Goal: Information Seeking & Learning: Learn about a topic

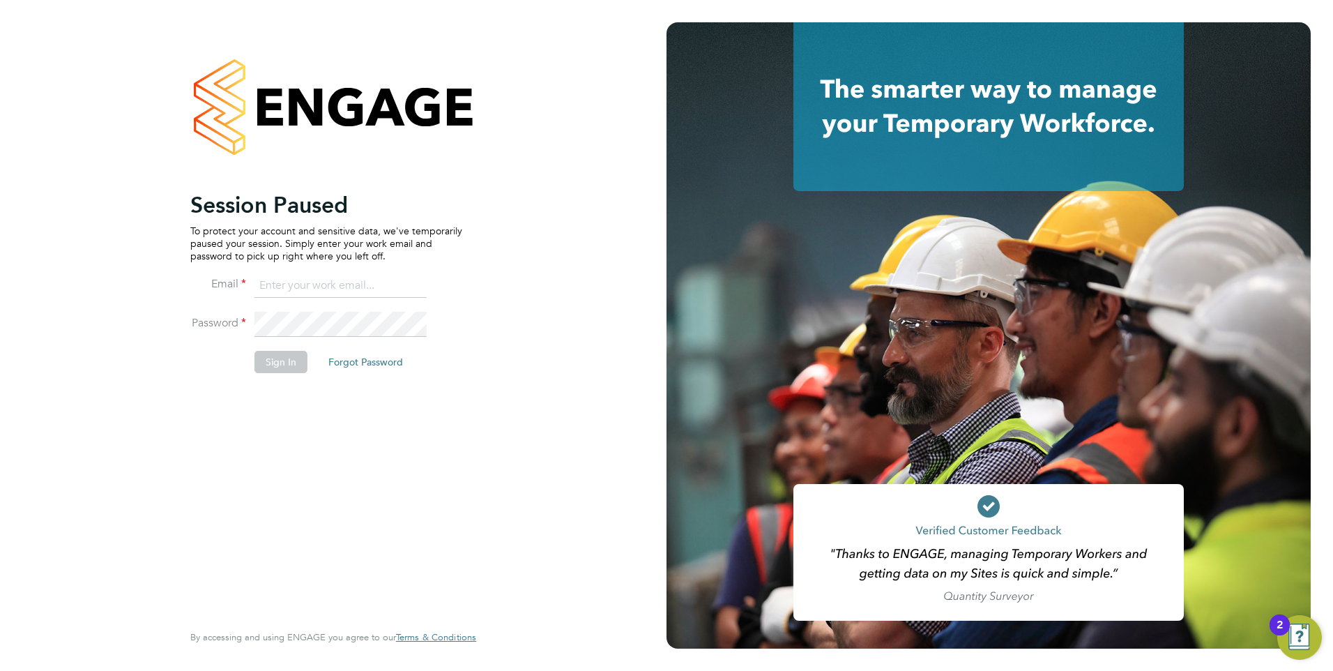
type input "jtarling@provision-recruitment.co.uk"
click at [272, 367] on button "Sign In" at bounding box center [280, 362] width 53 height 22
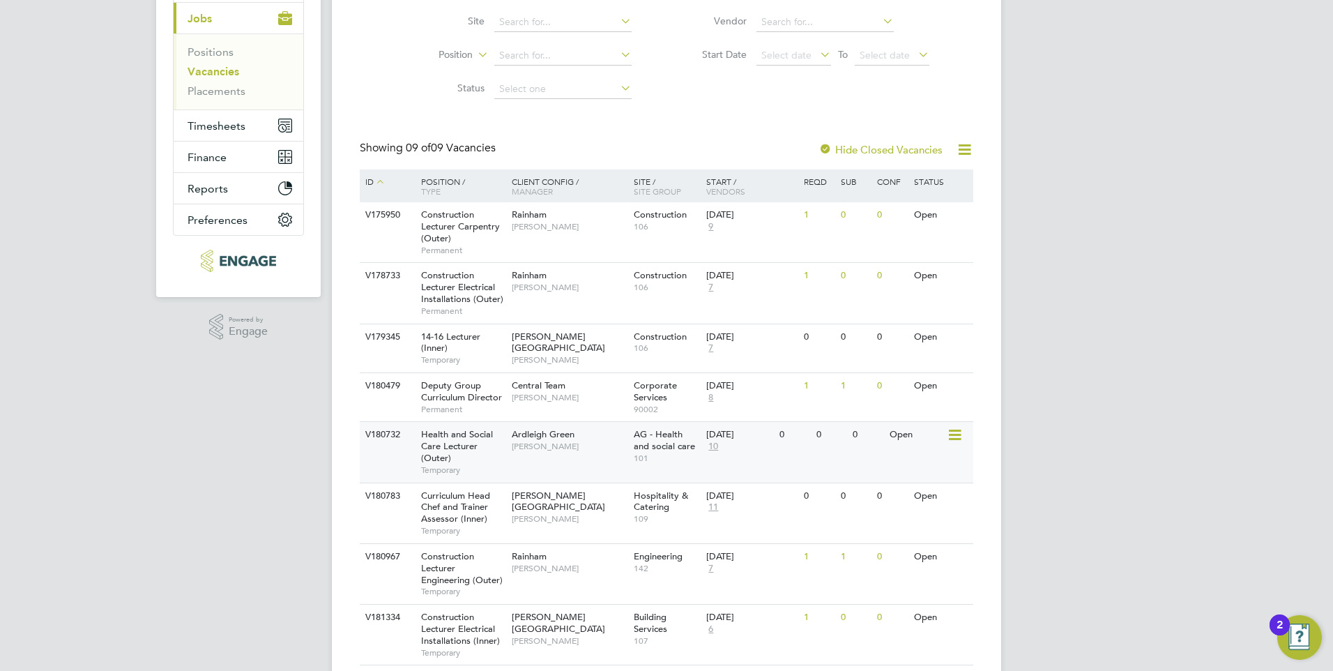
scroll to position [269, 0]
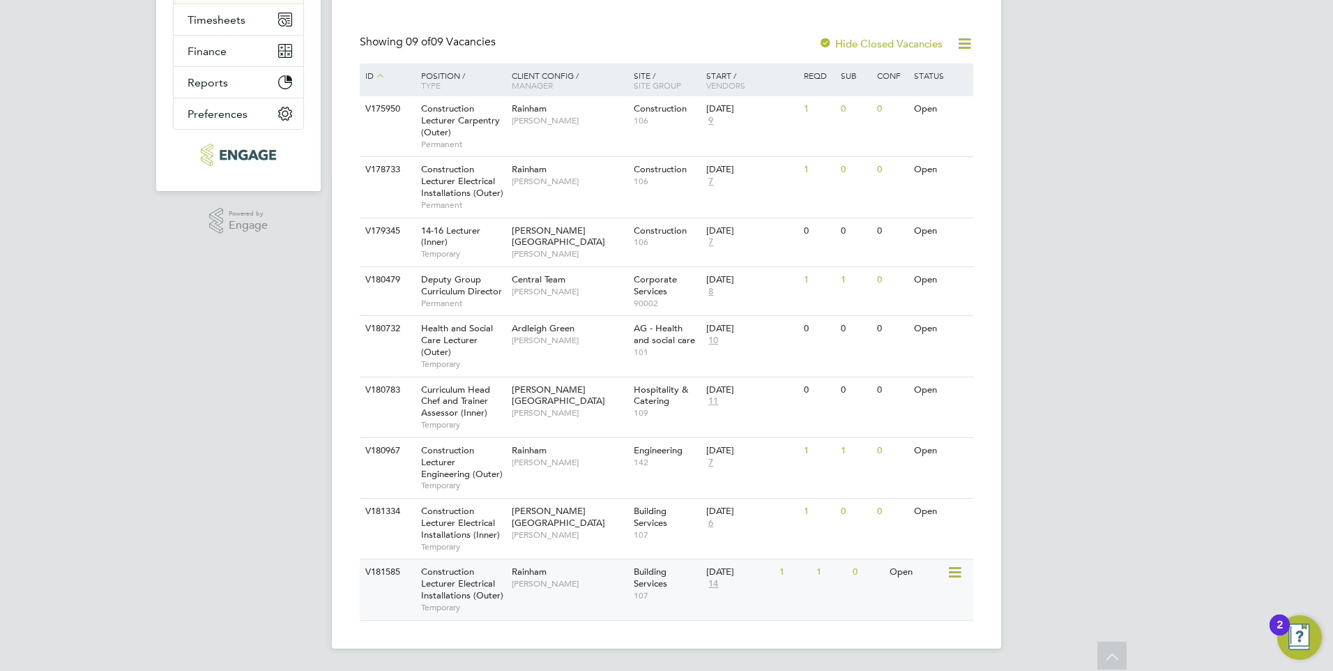
click at [585, 577] on div "Rainham [PERSON_NAME]" at bounding box center [569, 577] width 122 height 36
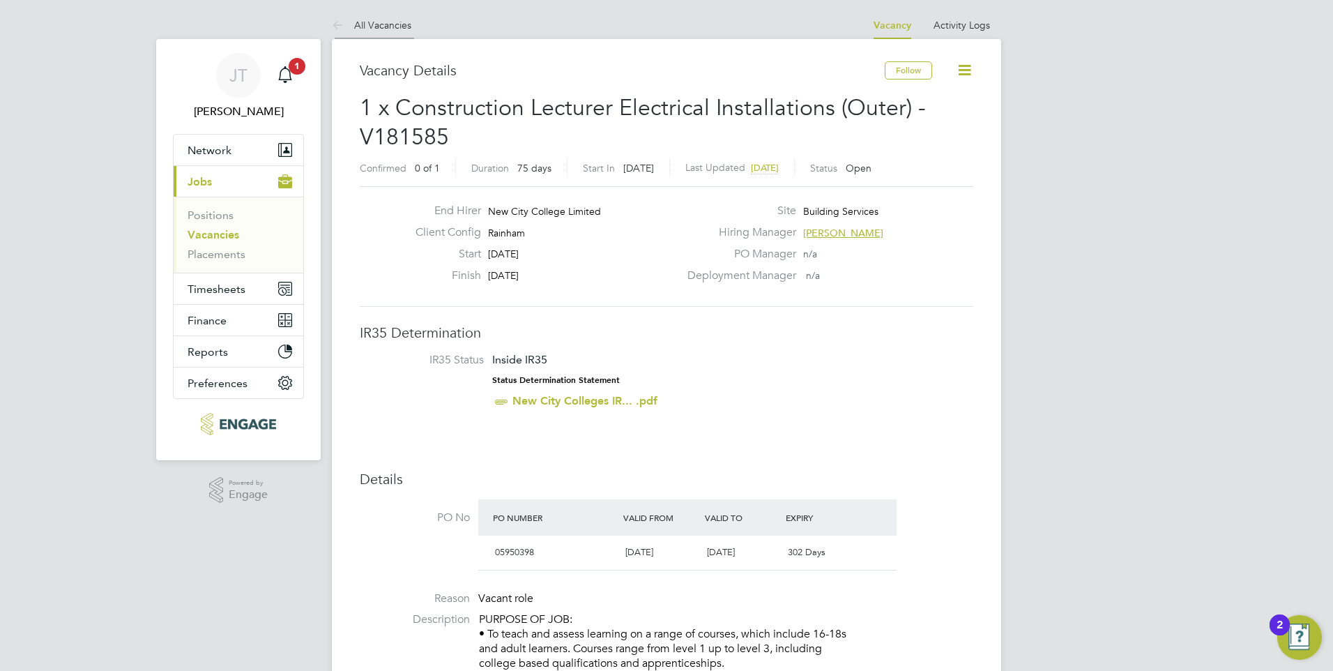
click at [387, 31] on li "All Vacancies" at bounding box center [371, 25] width 79 height 28
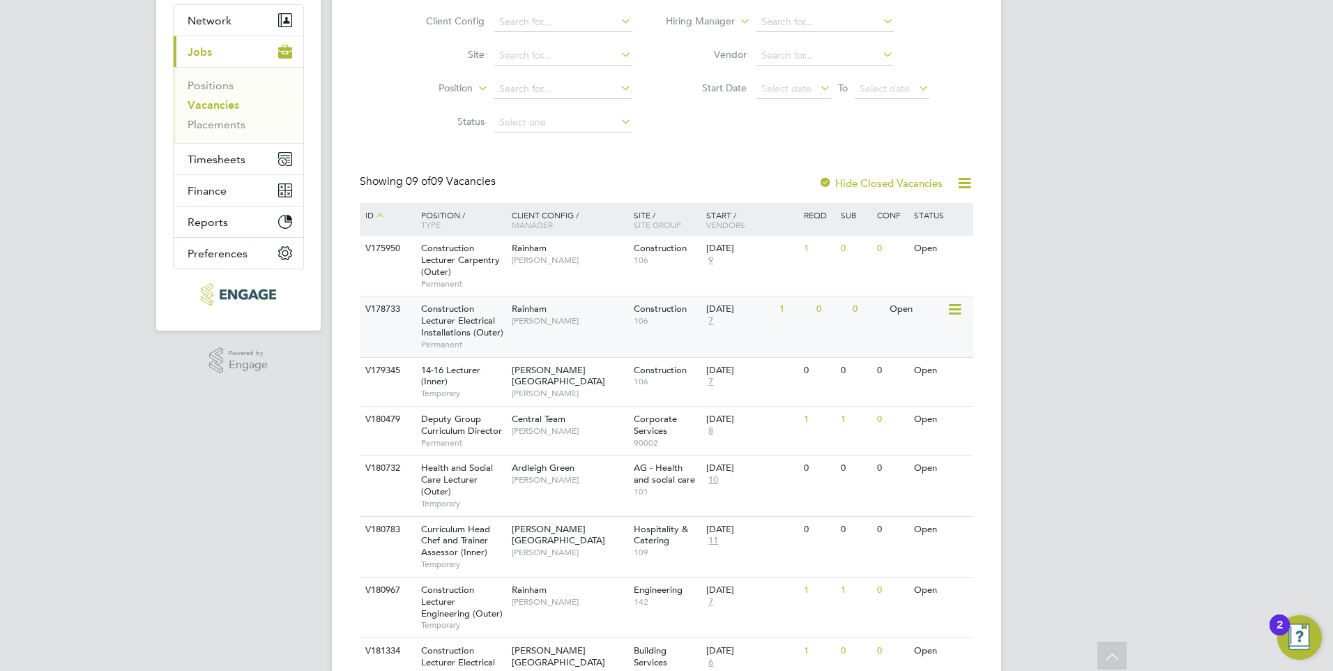
scroll to position [269, 0]
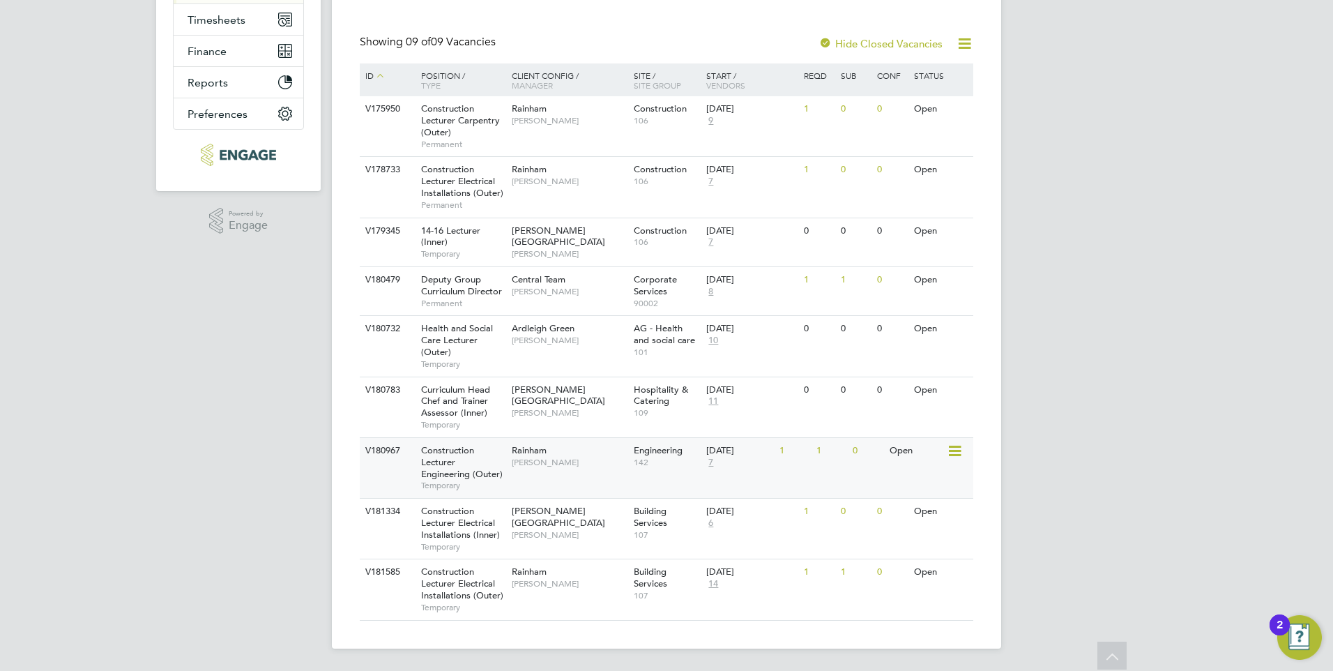
click at [524, 454] on span "Rainham" at bounding box center [529, 450] width 35 height 12
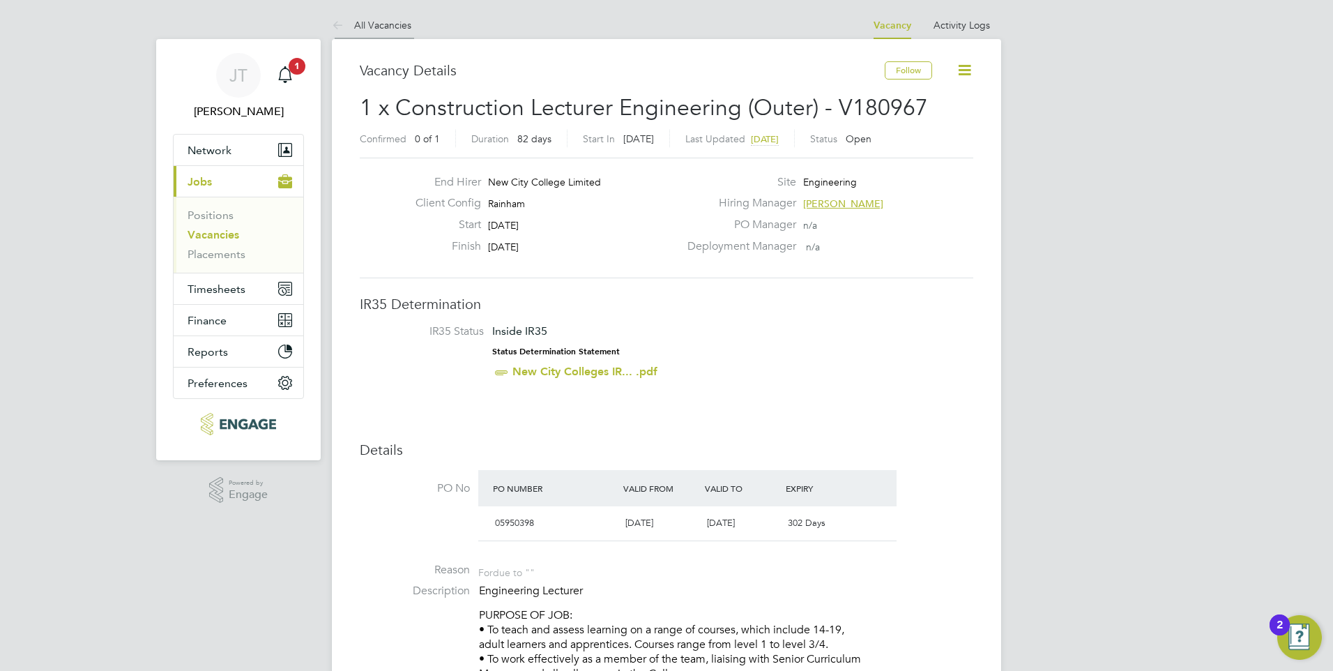
click at [371, 27] on link "All Vacancies" at bounding box center [371, 25] width 79 height 13
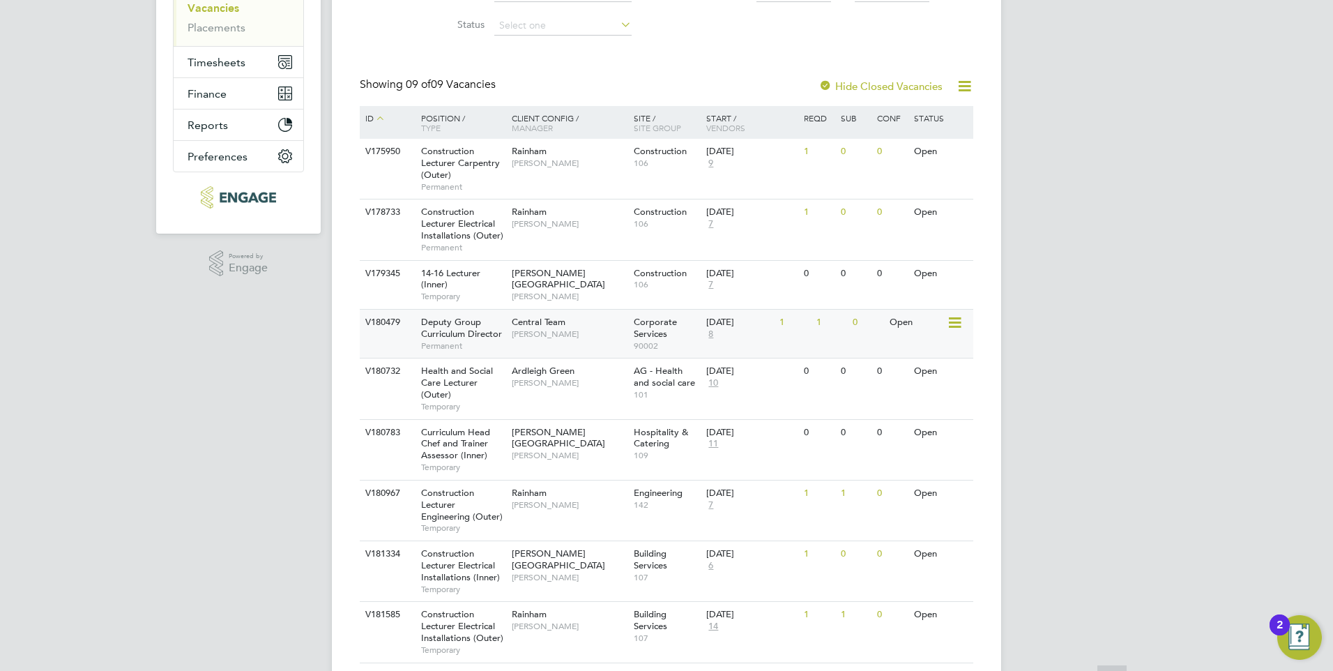
scroll to position [269, 0]
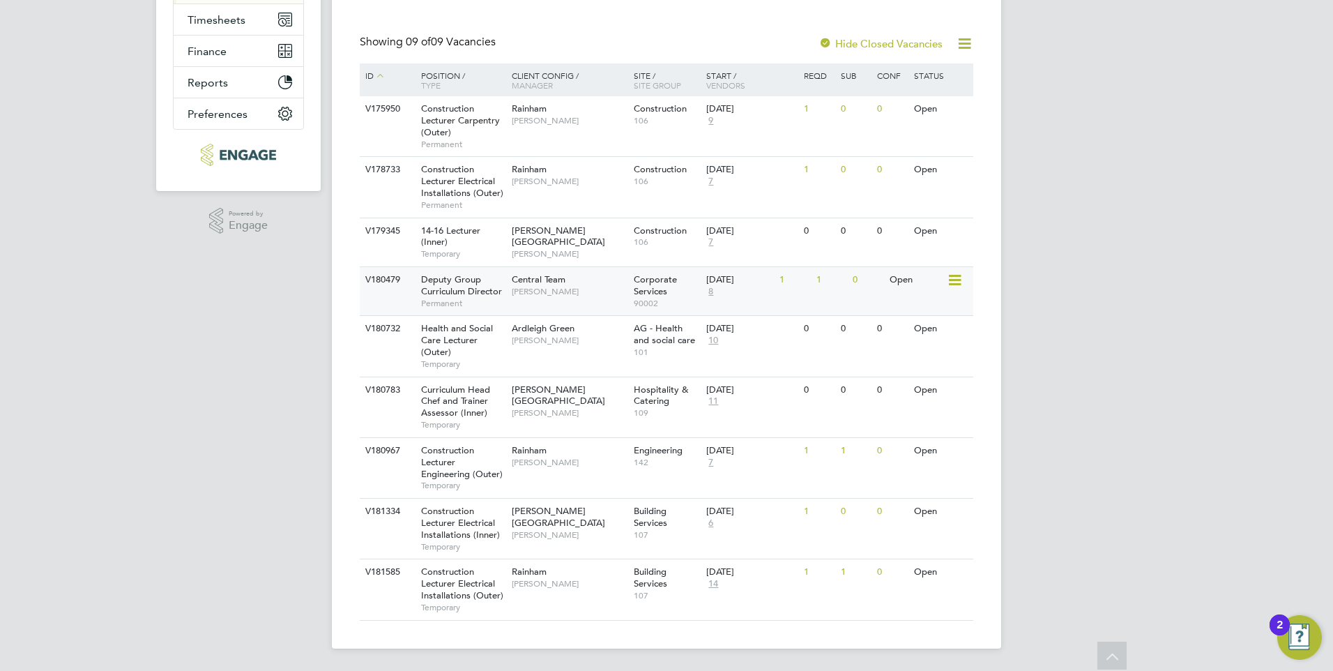
click at [588, 279] on div "Central Team Stephen Brayshaw" at bounding box center [569, 285] width 122 height 36
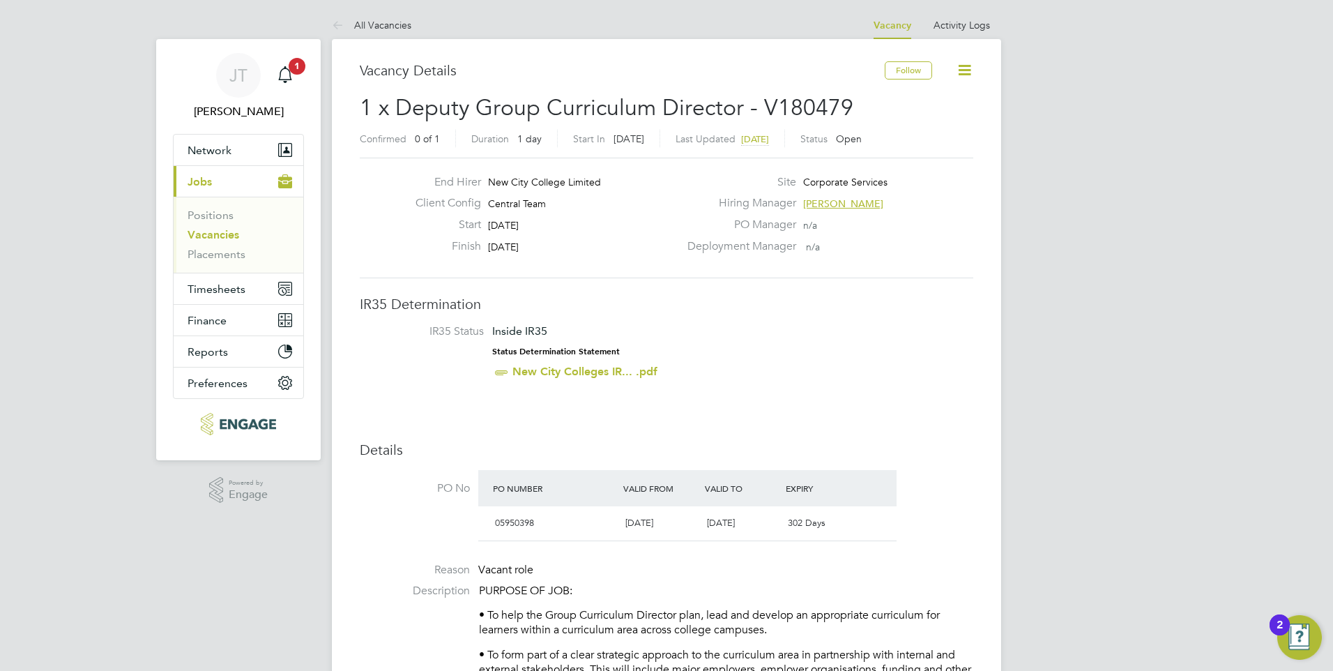
click at [384, 24] on link "All Vacancies" at bounding box center [371, 25] width 79 height 13
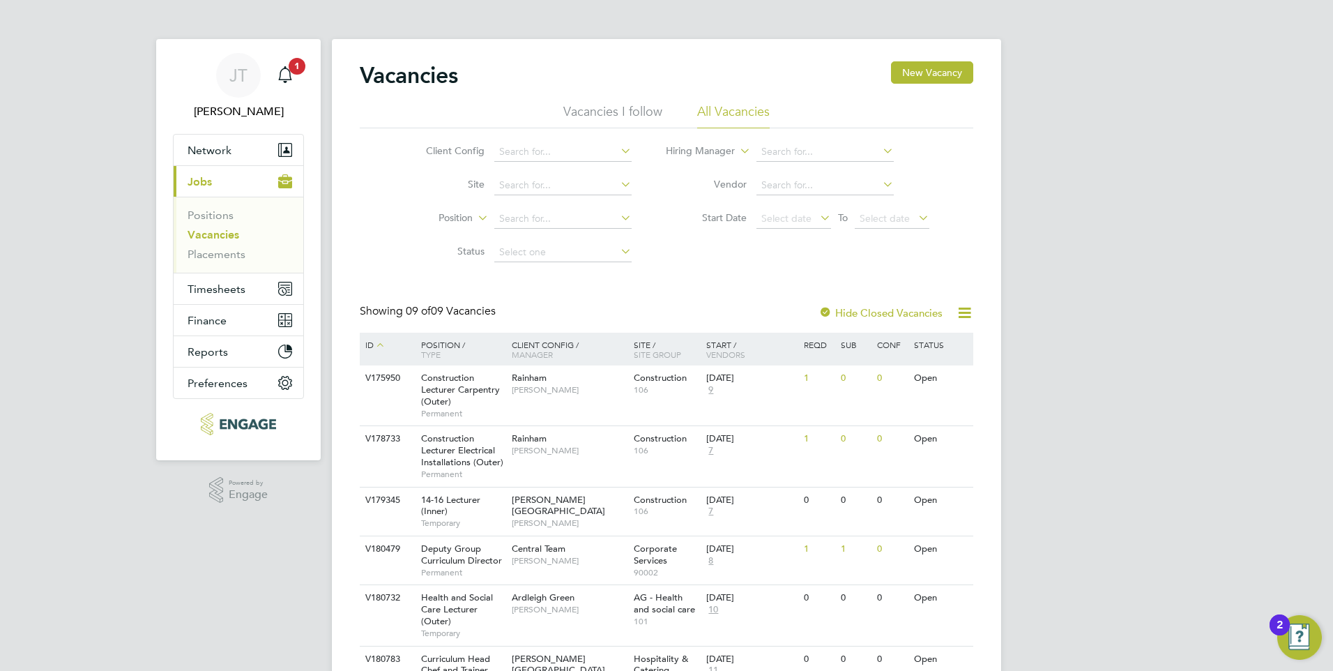
drag, startPoint x: 384, startPoint y: 24, endPoint x: 77, endPoint y: 281, distance: 399.9
click at [77, 281] on div "JT James Tarling Notifications 1 Applications: Network Team Members Businesses …" at bounding box center [666, 470] width 1333 height 940
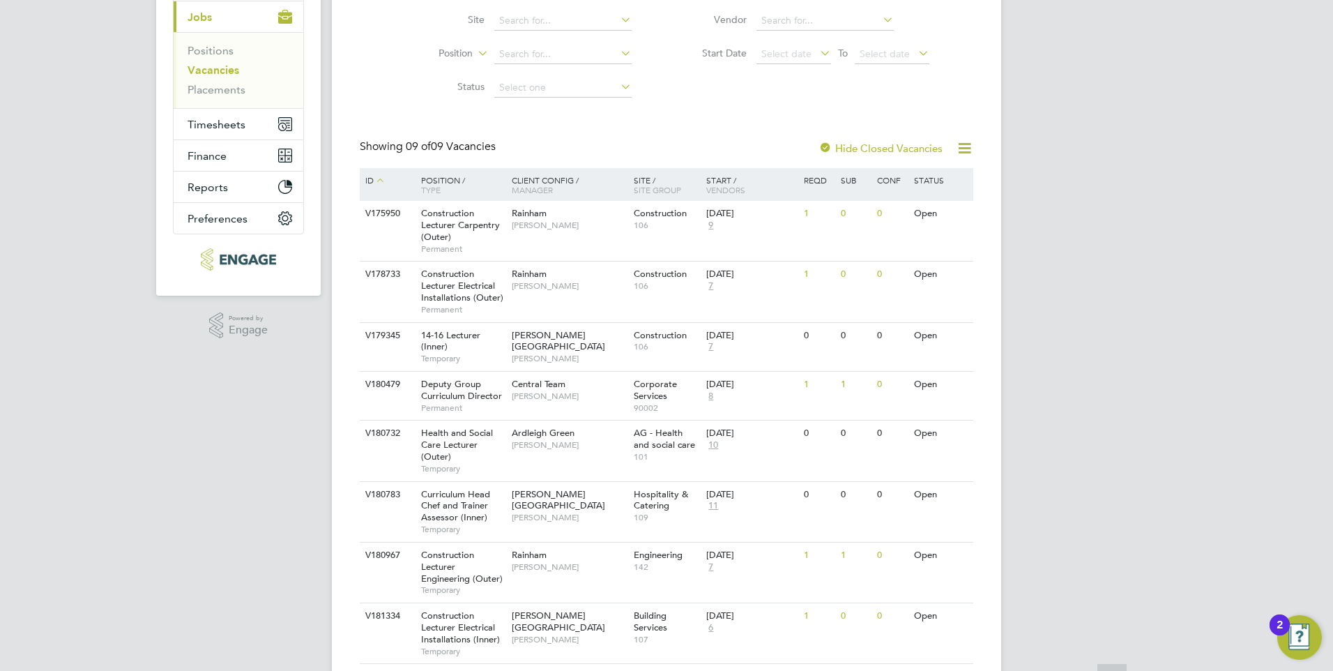
scroll to position [269, 0]
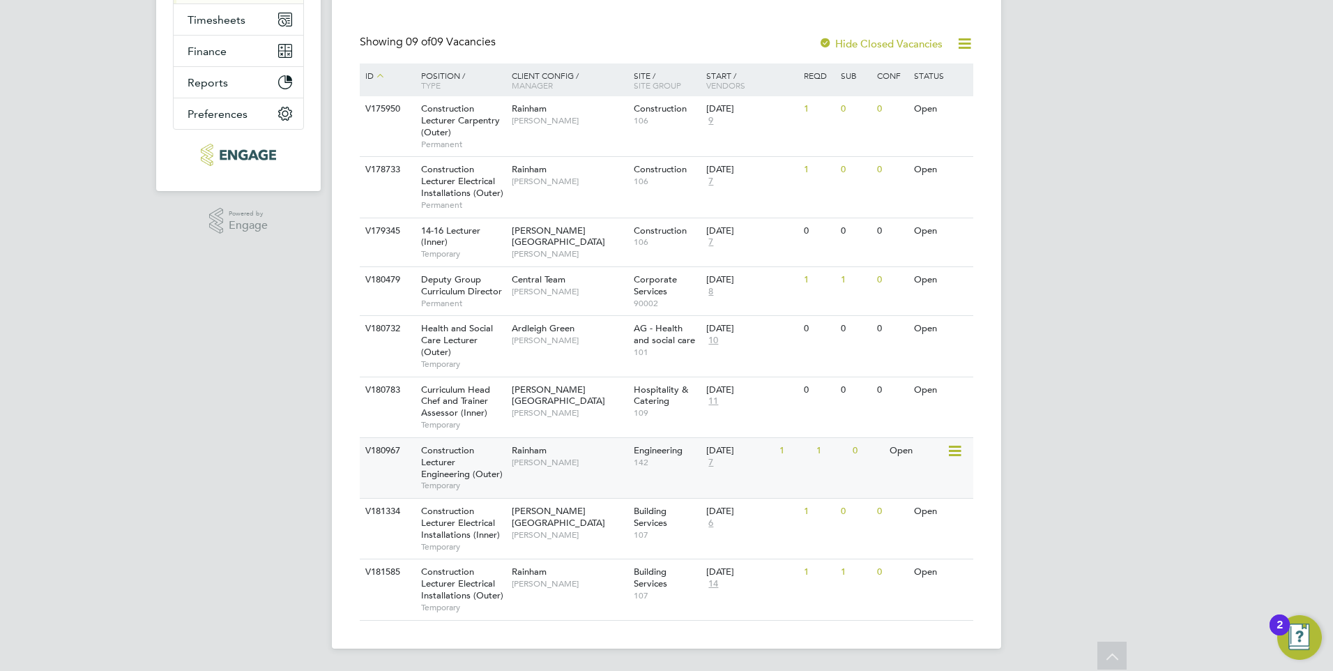
click at [586, 491] on div "V180967 Construction Lecturer Engineering (Outer) Temporary Rainham Nathan Morr…" at bounding box center [666, 467] width 613 height 61
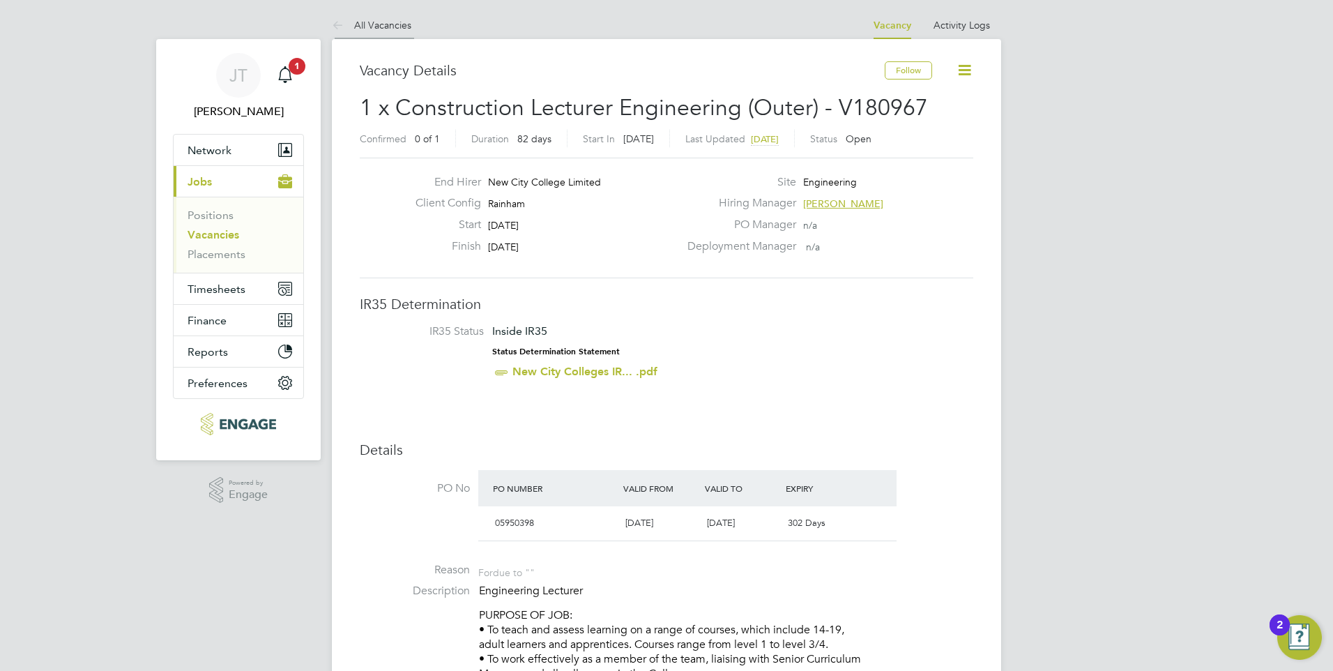
click at [393, 30] on link "All Vacancies" at bounding box center [371, 25] width 79 height 13
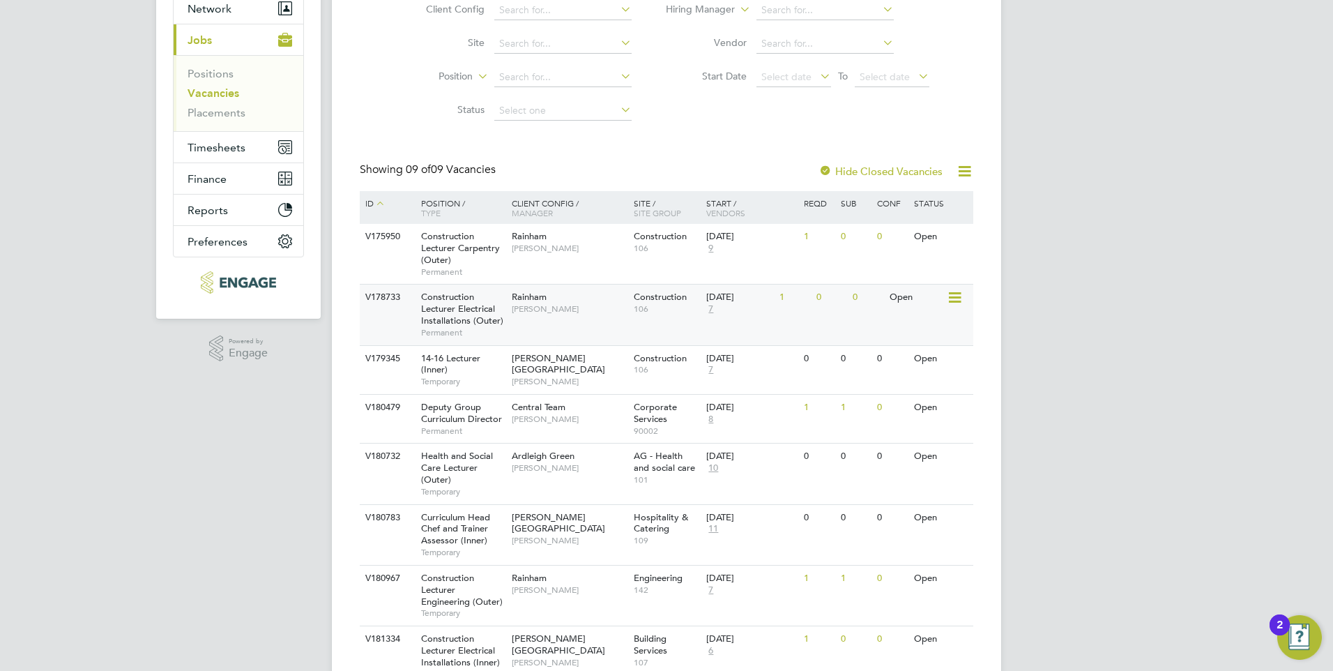
scroll to position [269, 0]
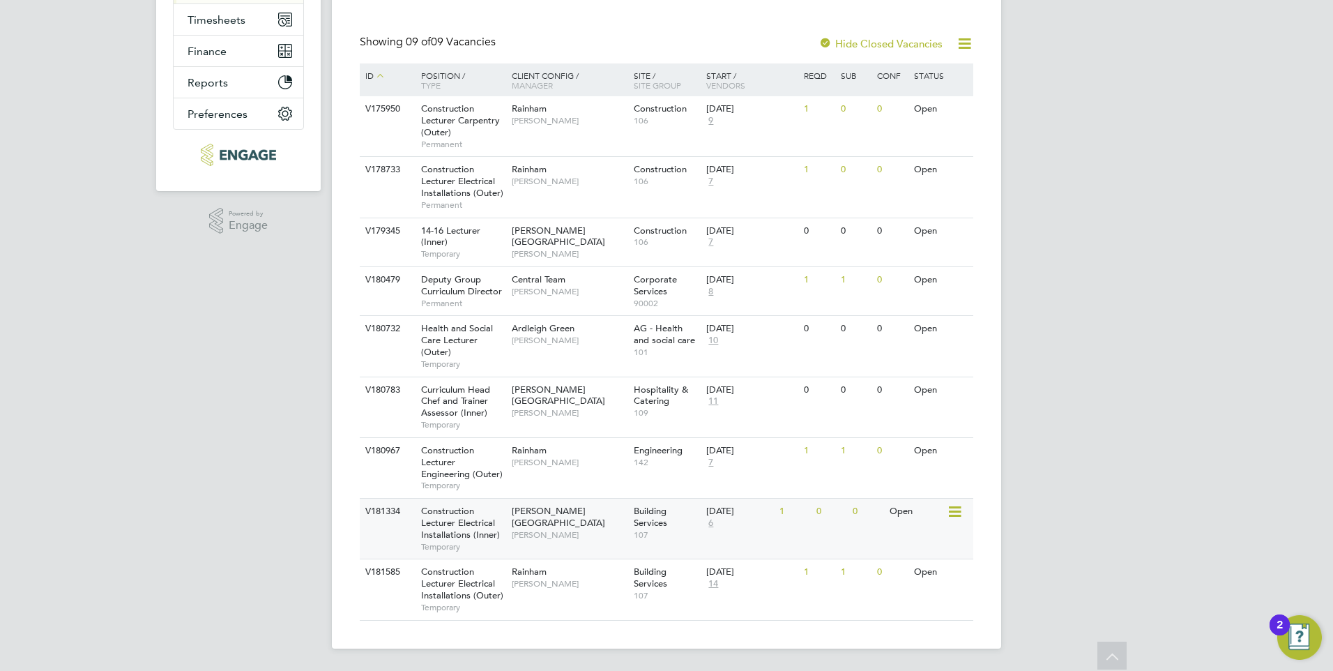
click at [556, 529] on span "[PERSON_NAME]" at bounding box center [569, 534] width 115 height 11
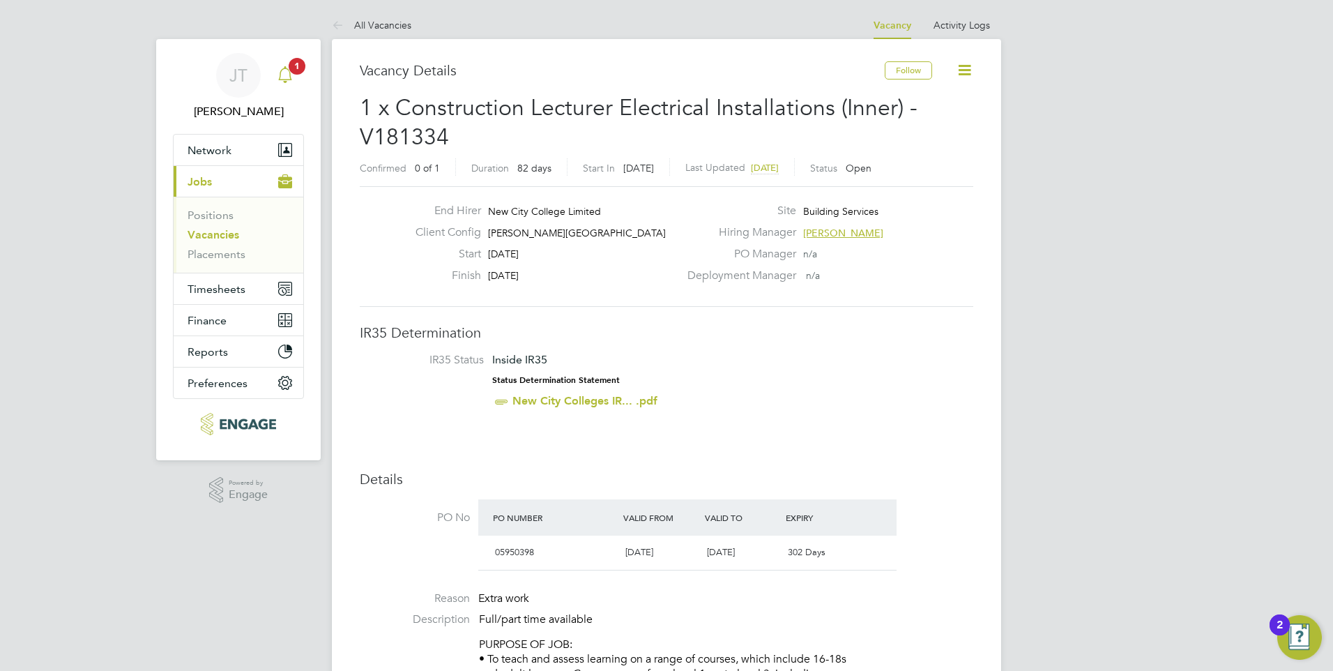
click at [287, 71] on icon "Main navigation" at bounding box center [285, 74] width 17 height 17
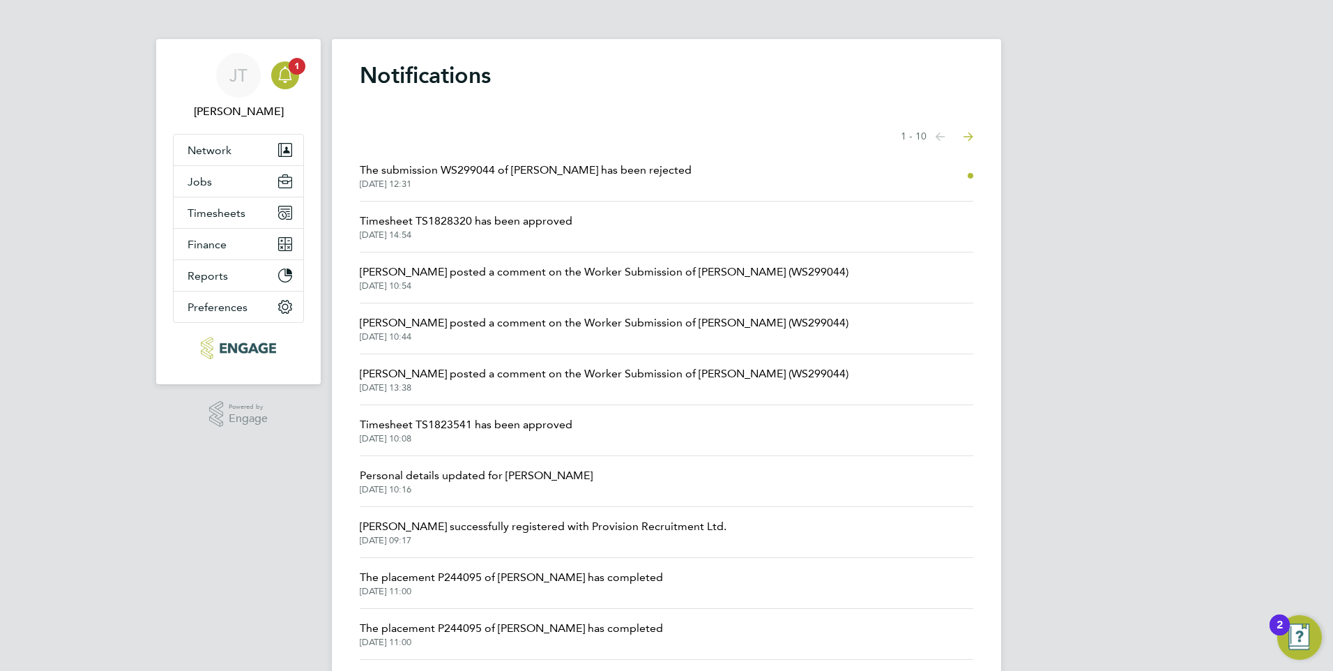
click at [564, 165] on span "The submission WS299044 of Duncan Barnes has been rejected" at bounding box center [526, 170] width 332 height 17
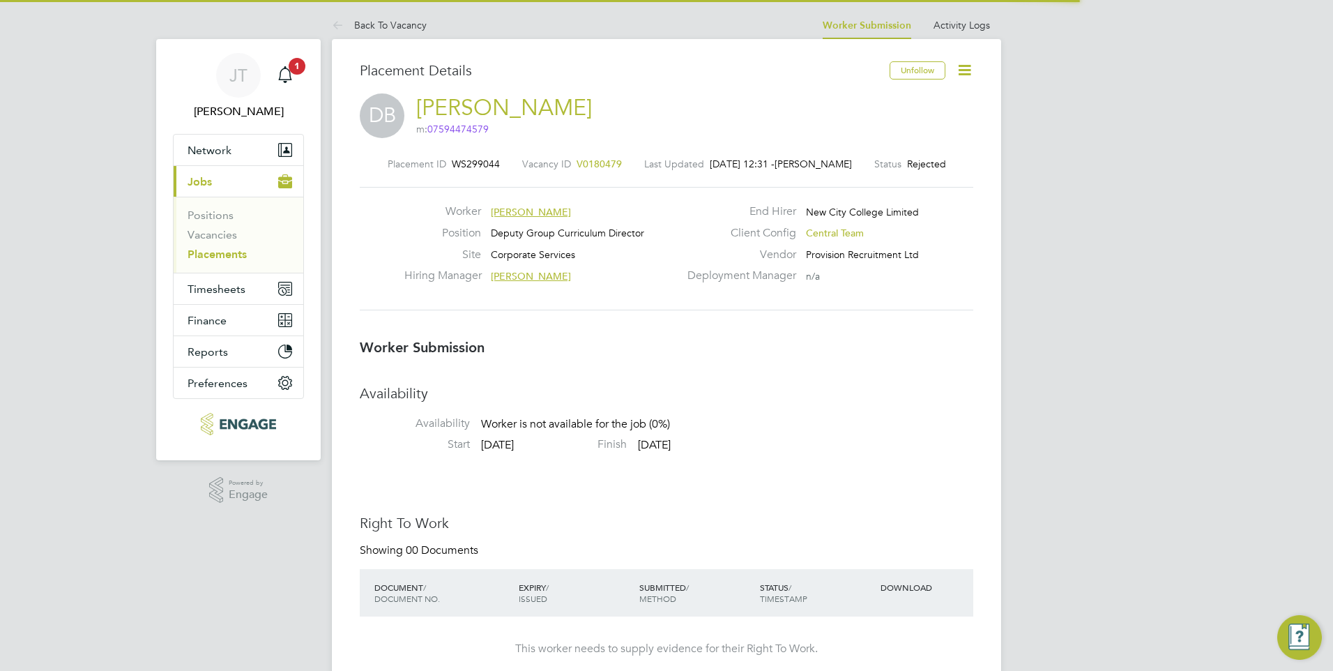
scroll to position [22, 275]
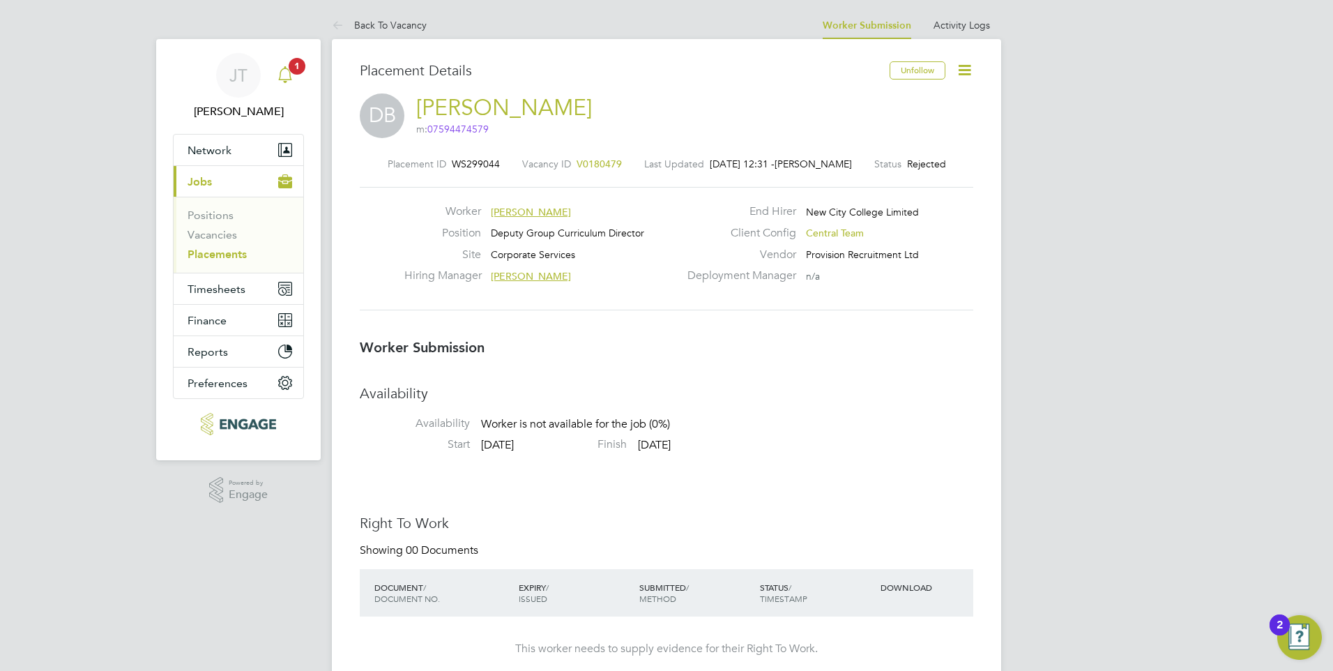
click at [289, 75] on icon "Main navigation" at bounding box center [285, 74] width 17 height 17
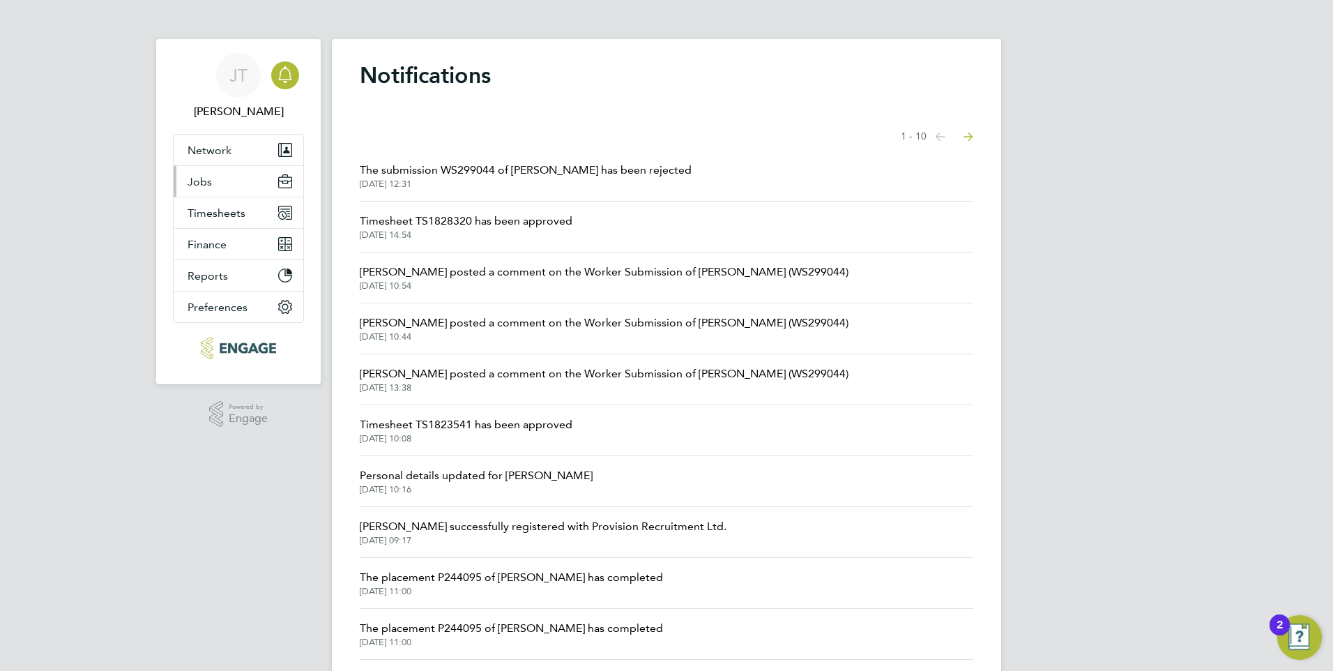
click at [235, 182] on button "Jobs" at bounding box center [239, 181] width 130 height 31
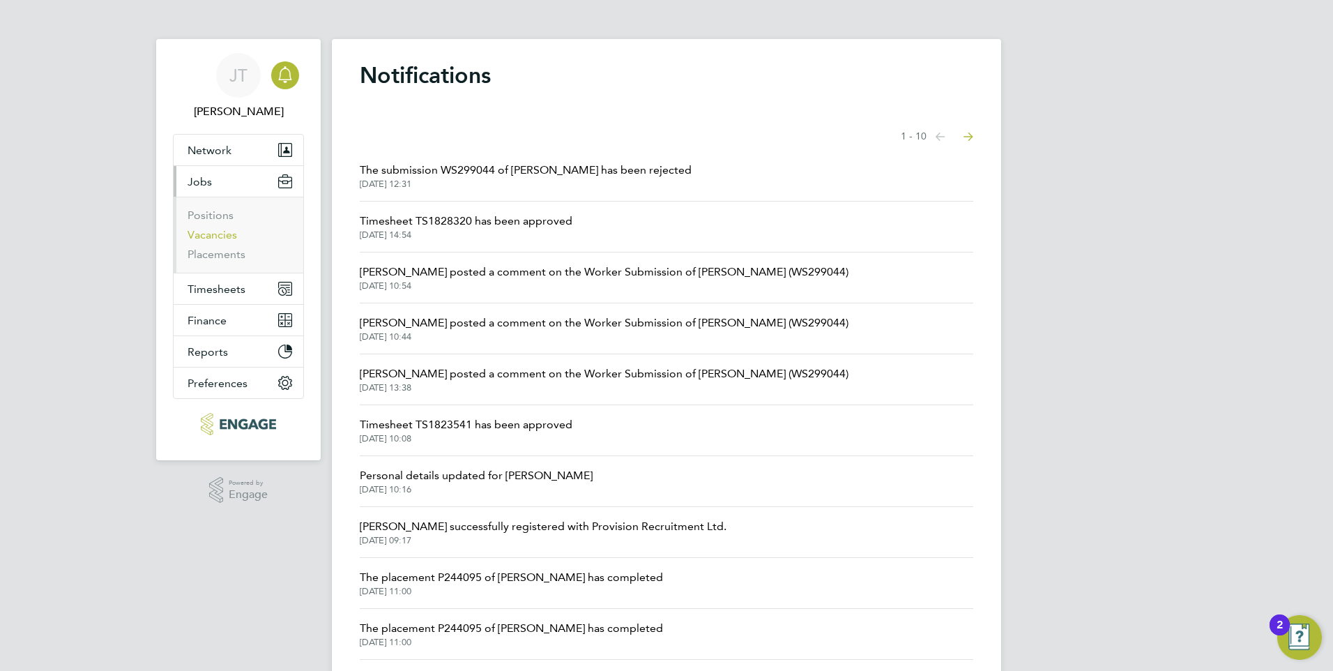
click at [203, 236] on link "Vacancies" at bounding box center [212, 234] width 49 height 13
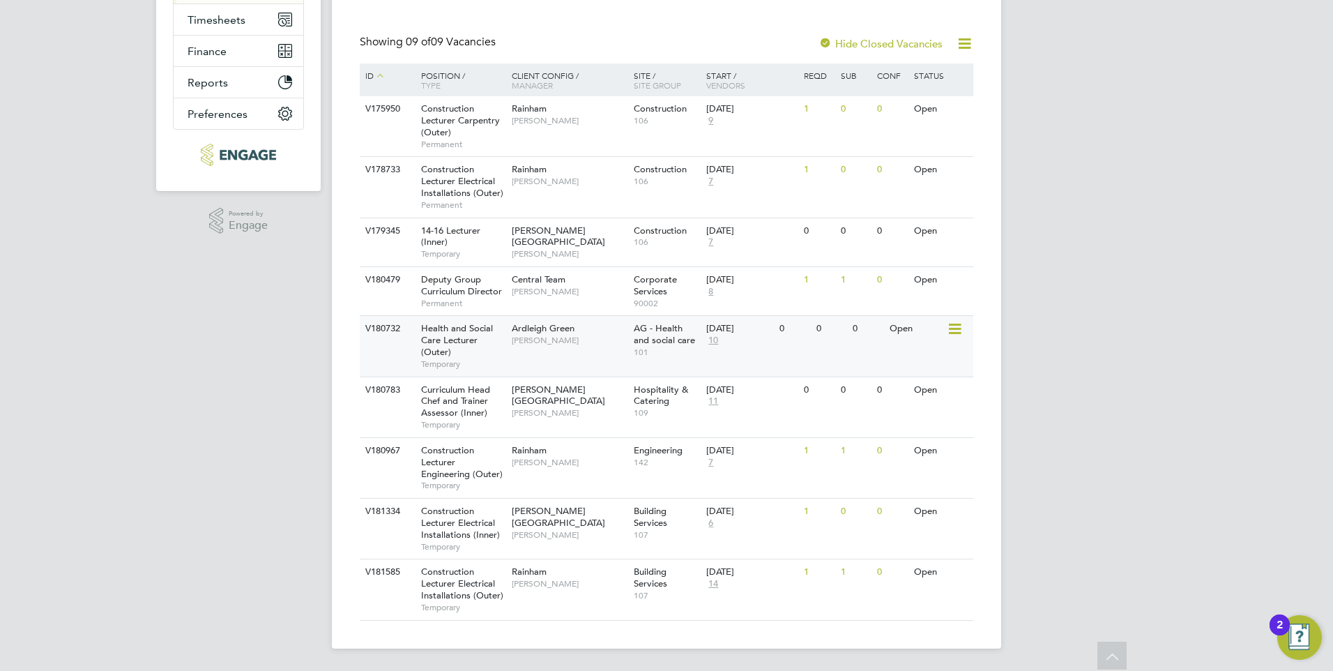
click at [580, 330] on div "Ardleigh Green Roslyn O'Garro" at bounding box center [569, 334] width 122 height 36
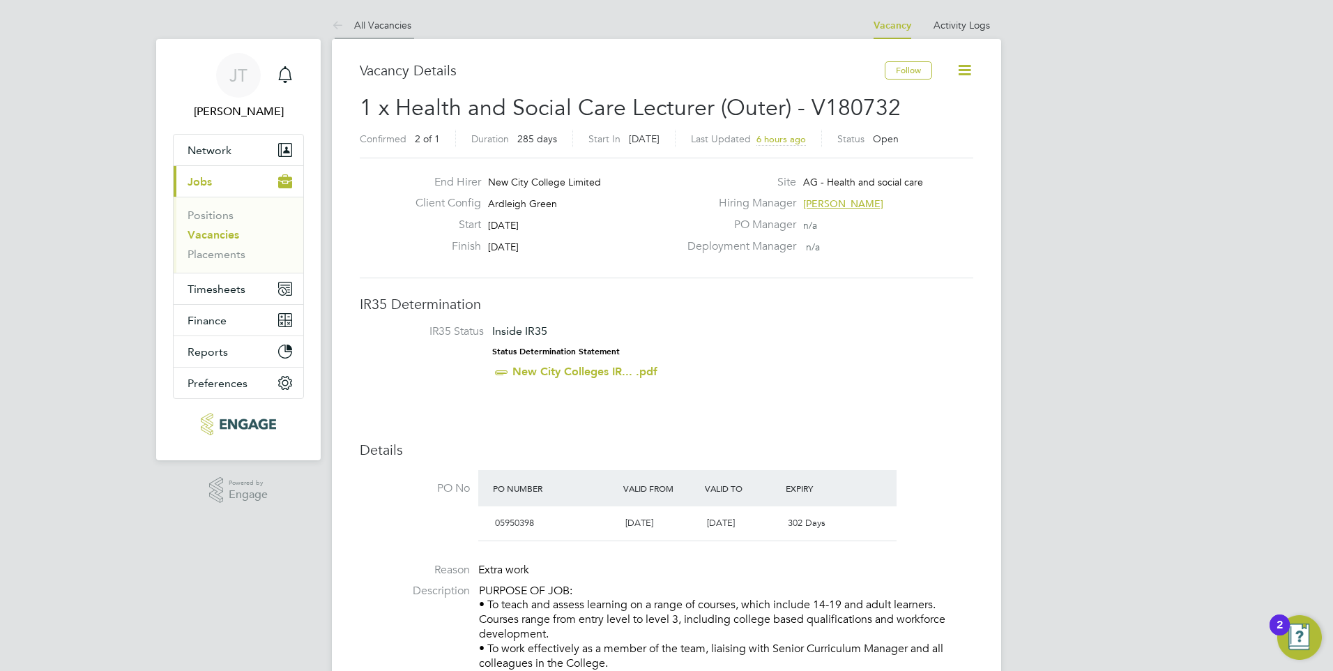
click at [387, 20] on link "All Vacancies" at bounding box center [371, 25] width 79 height 13
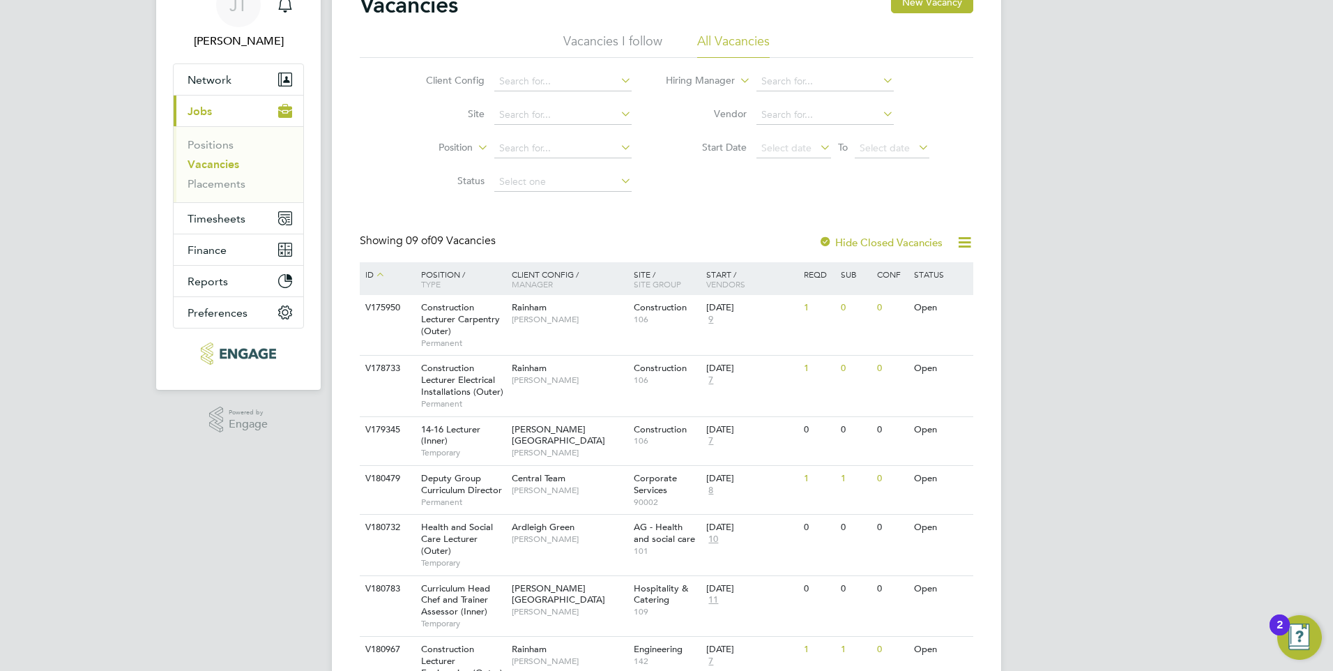
scroll to position [209, 0]
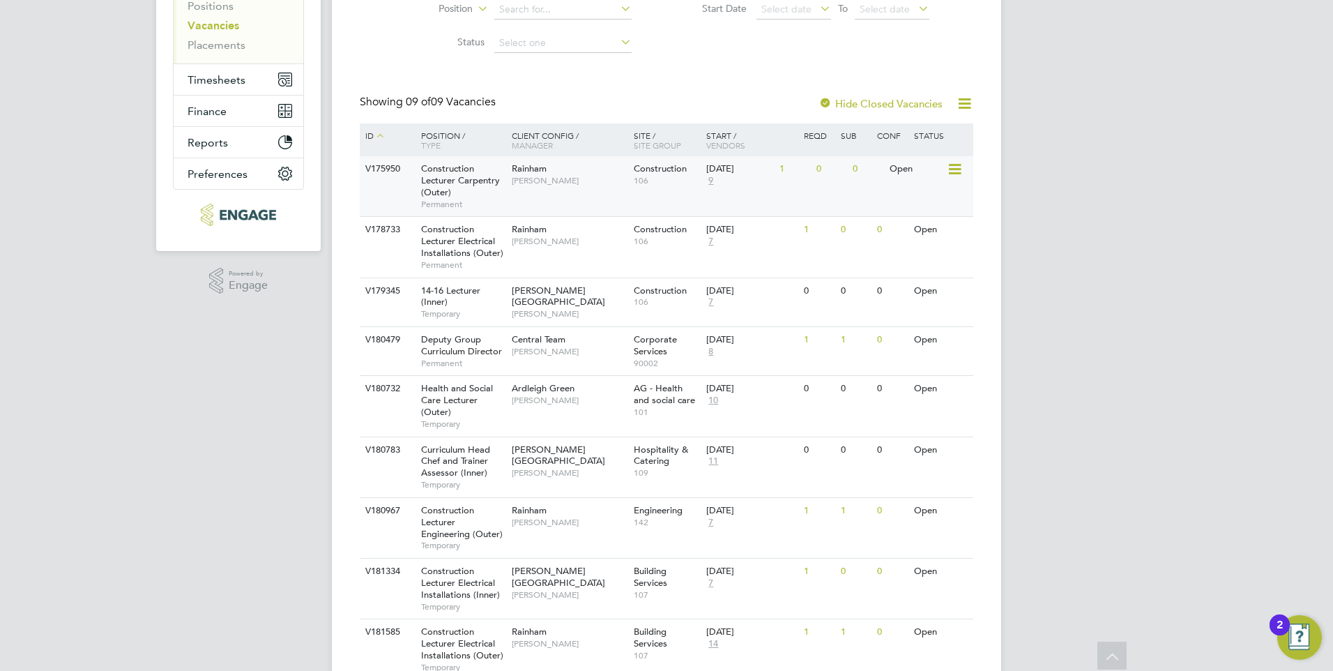
click at [600, 173] on div "Rainham Stephen Brayshaw" at bounding box center [569, 174] width 122 height 36
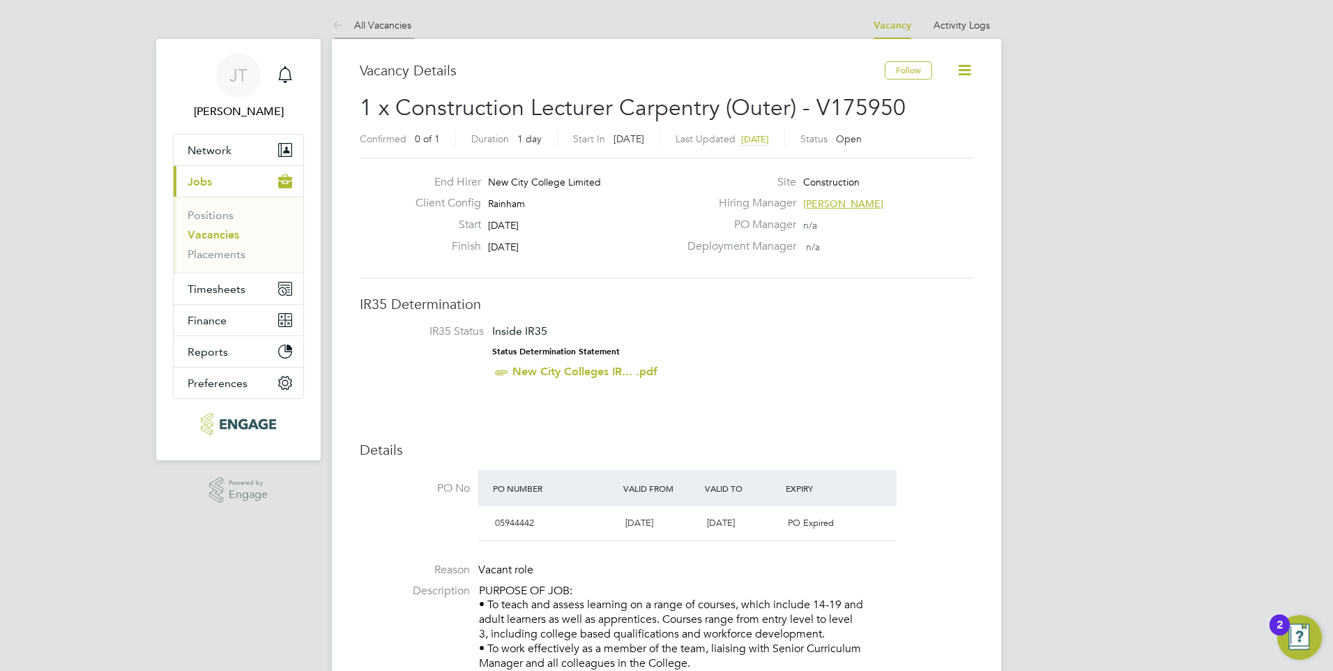
click at [367, 29] on link "All Vacancies" at bounding box center [371, 25] width 79 height 13
